Goal: Communication & Community: Answer question/provide support

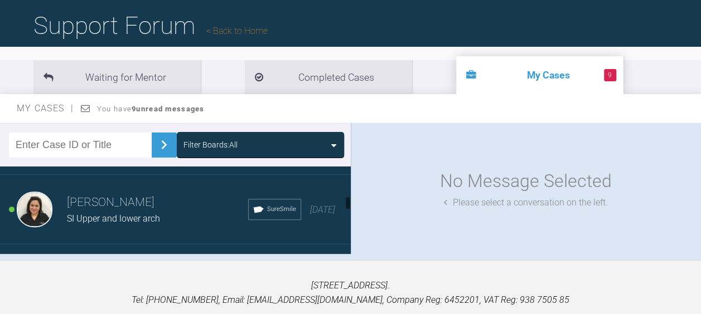
scroll to position [632, 0]
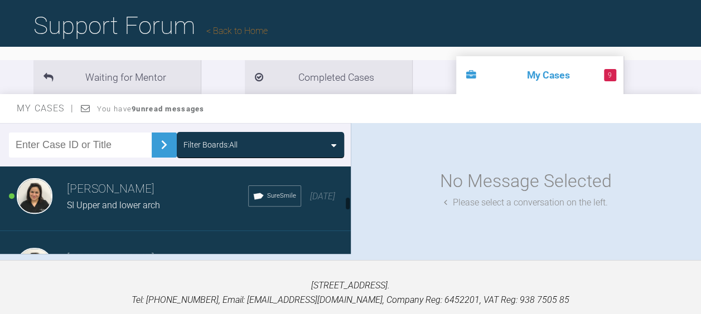
click at [104, 204] on span "SI Upper and lower arch" at bounding box center [113, 205] width 93 height 11
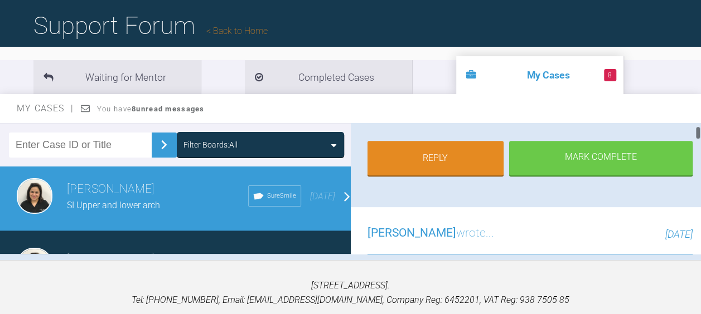
scroll to position [251, 0]
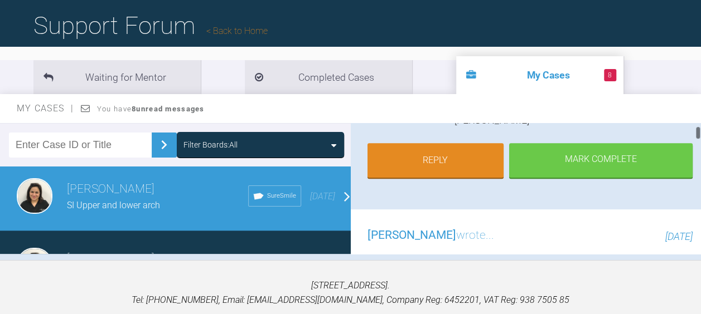
click at [437, 163] on link "Reply" at bounding box center [435, 160] width 137 height 35
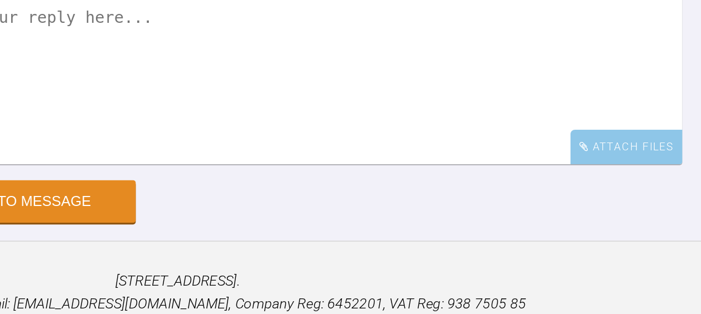
scroll to position [12607, 0]
